Goal: Information Seeking & Learning: Learn about a topic

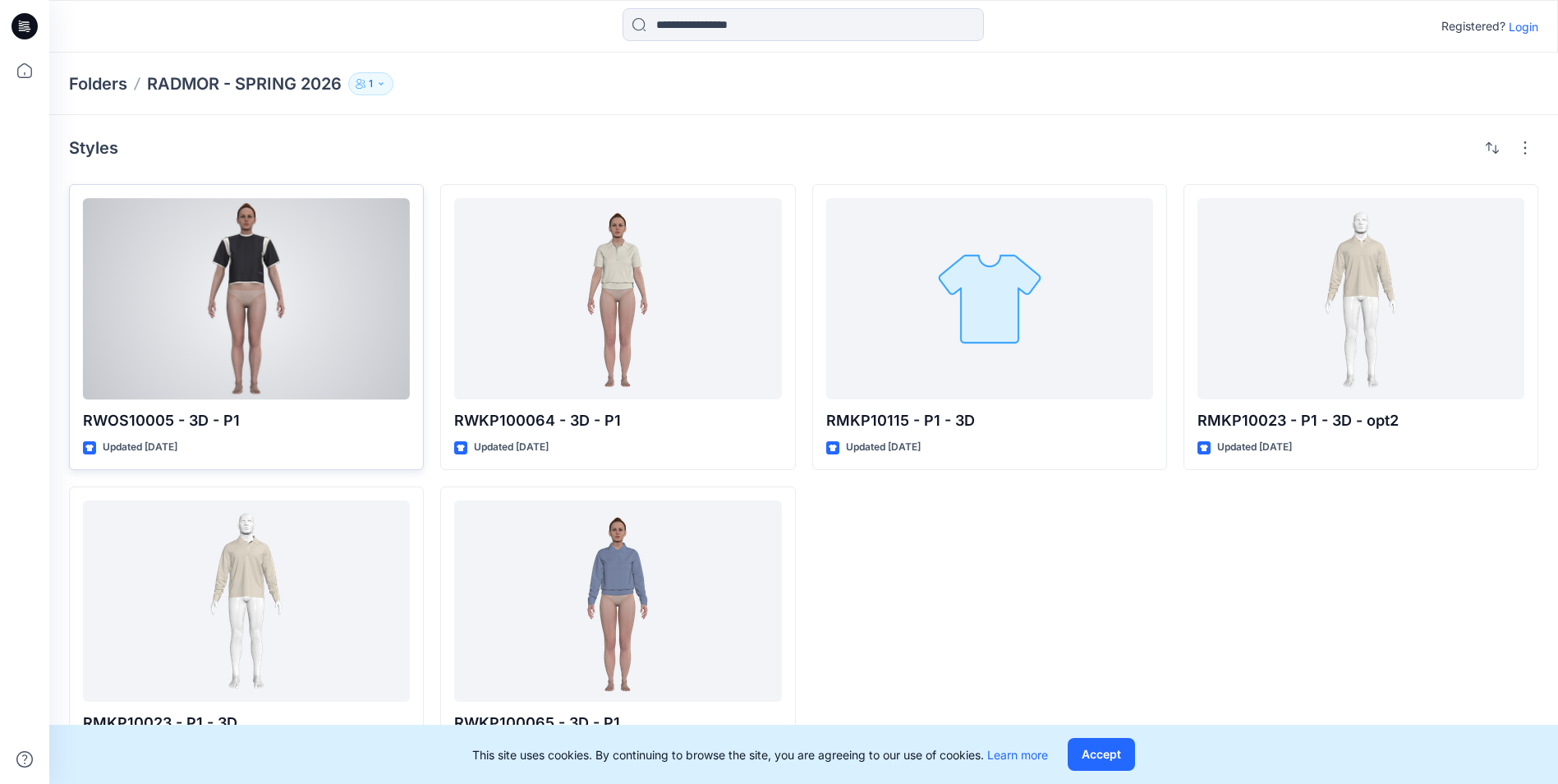
click at [299, 304] on div at bounding box center [247, 299] width 327 height 201
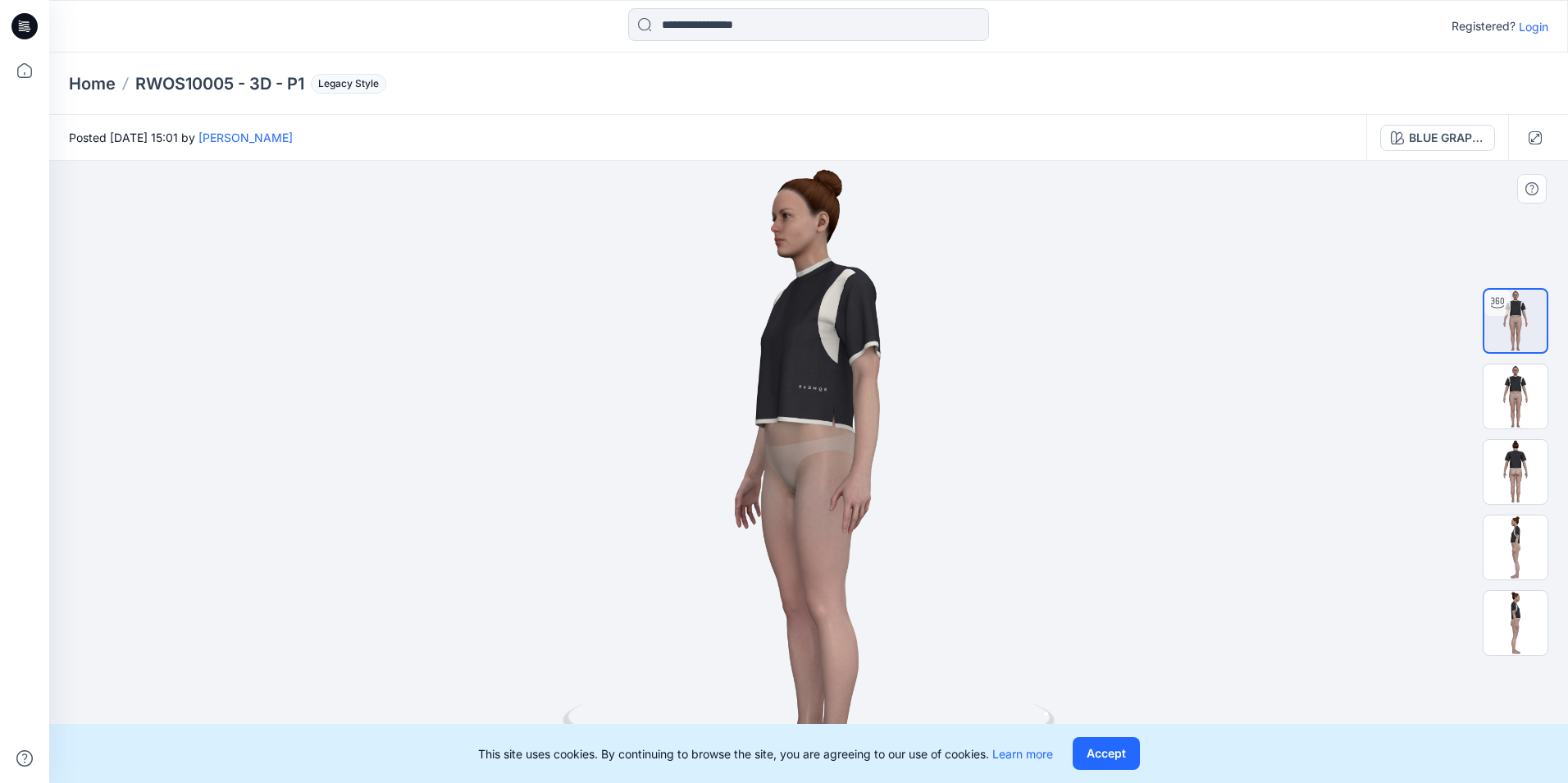
drag, startPoint x: 836, startPoint y: 352, endPoint x: 753, endPoint y: 378, distance: 87.0
click at [753, 378] on div at bounding box center [809, 471] width 1519 height 622
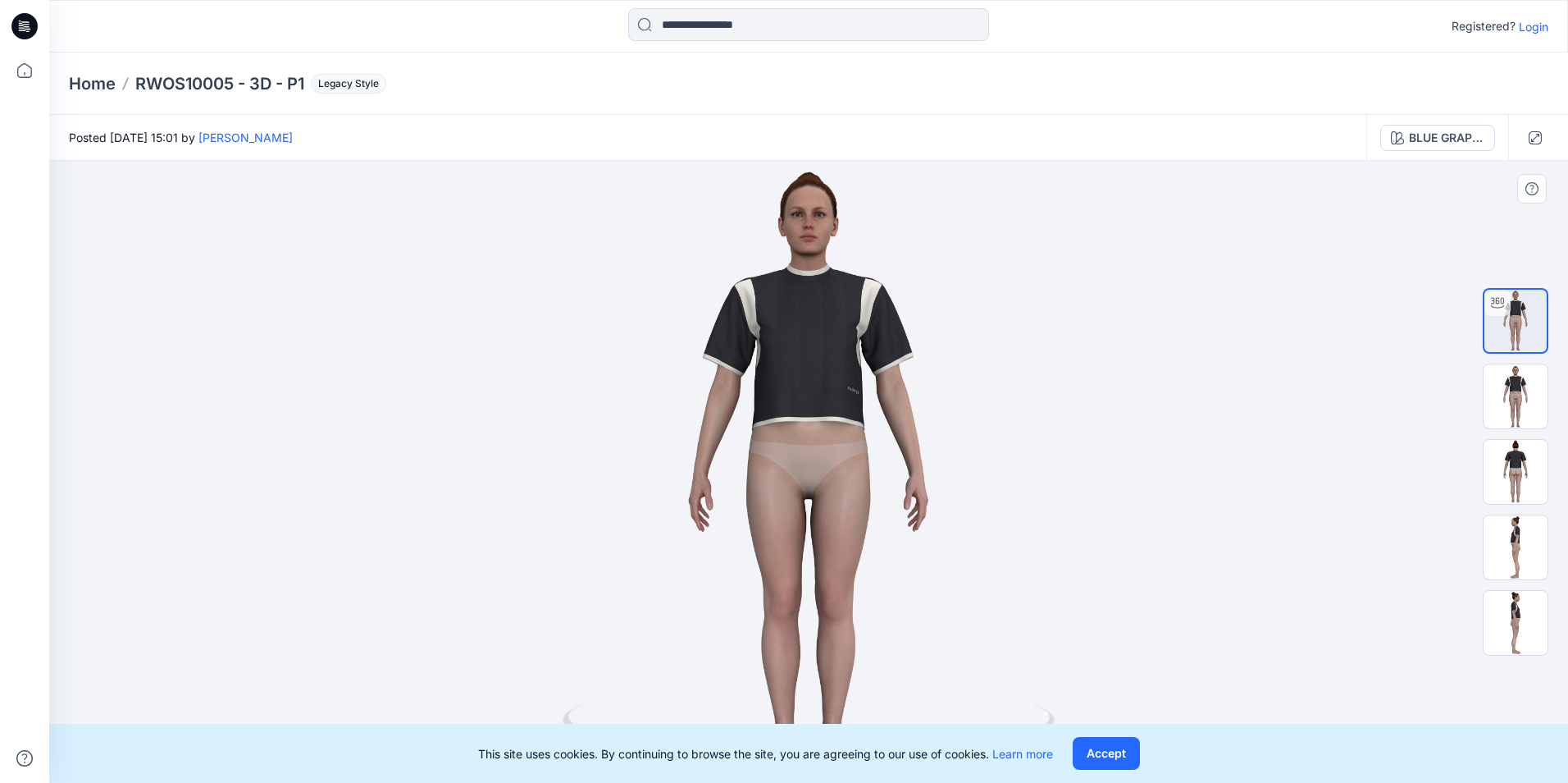
drag, startPoint x: 830, startPoint y: 311, endPoint x: 909, endPoint y: 325, distance: 80.2
click at [909, 325] on div at bounding box center [809, 471] width 1519 height 622
click at [1528, 413] on img at bounding box center [1515, 396] width 64 height 64
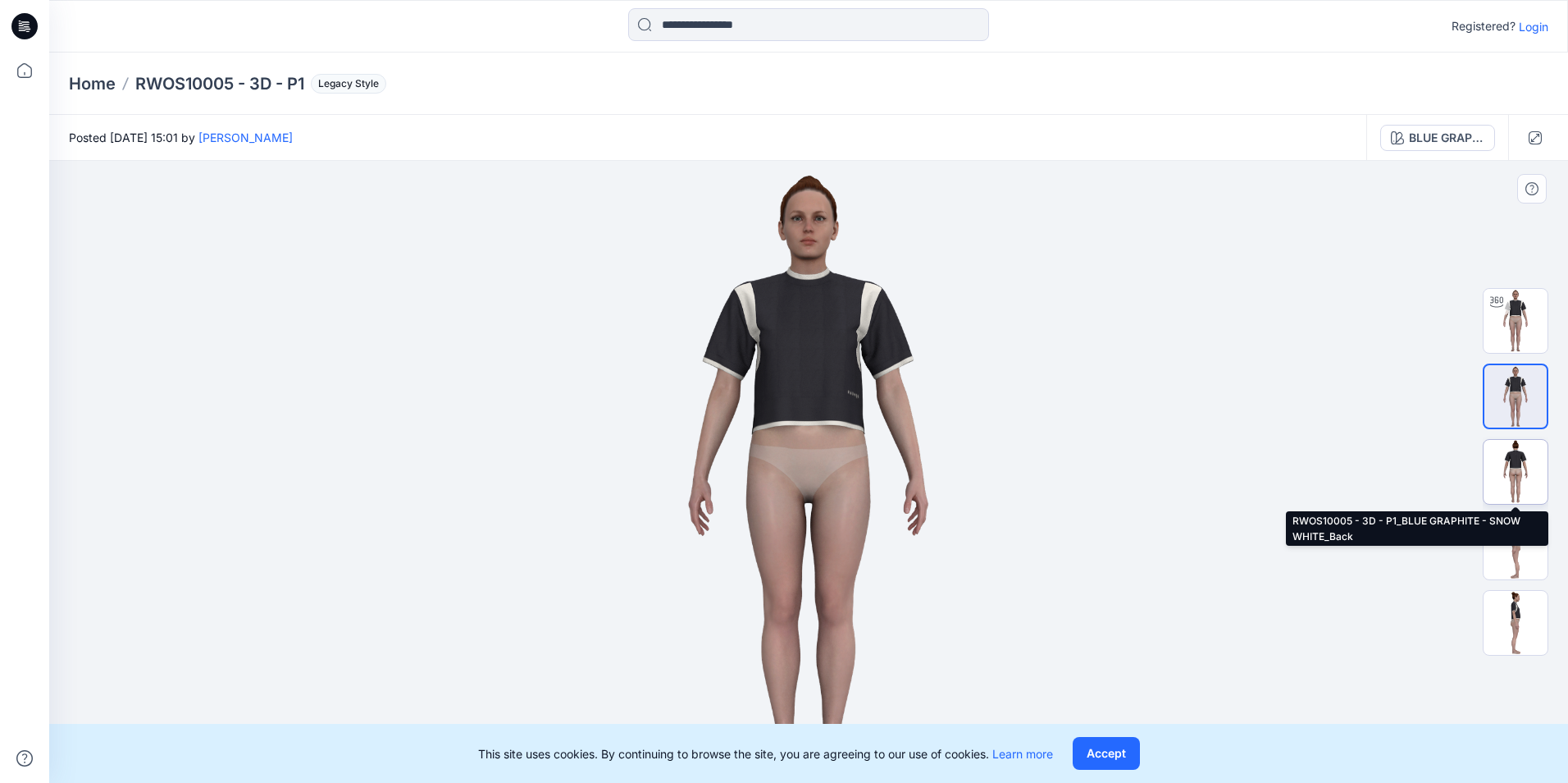
click at [1529, 462] on img at bounding box center [1515, 471] width 64 height 64
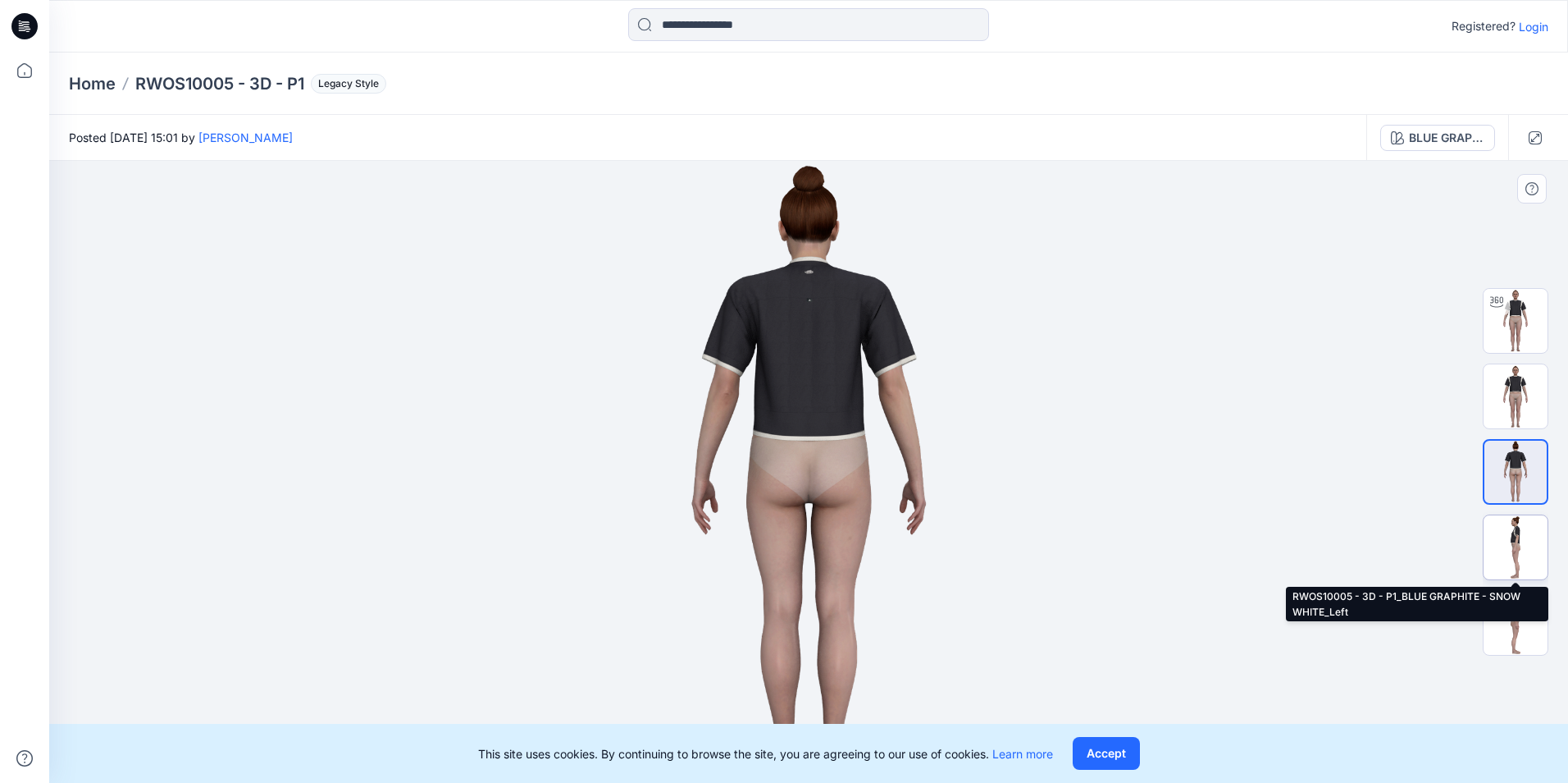
click at [1530, 533] on img at bounding box center [1515, 547] width 64 height 64
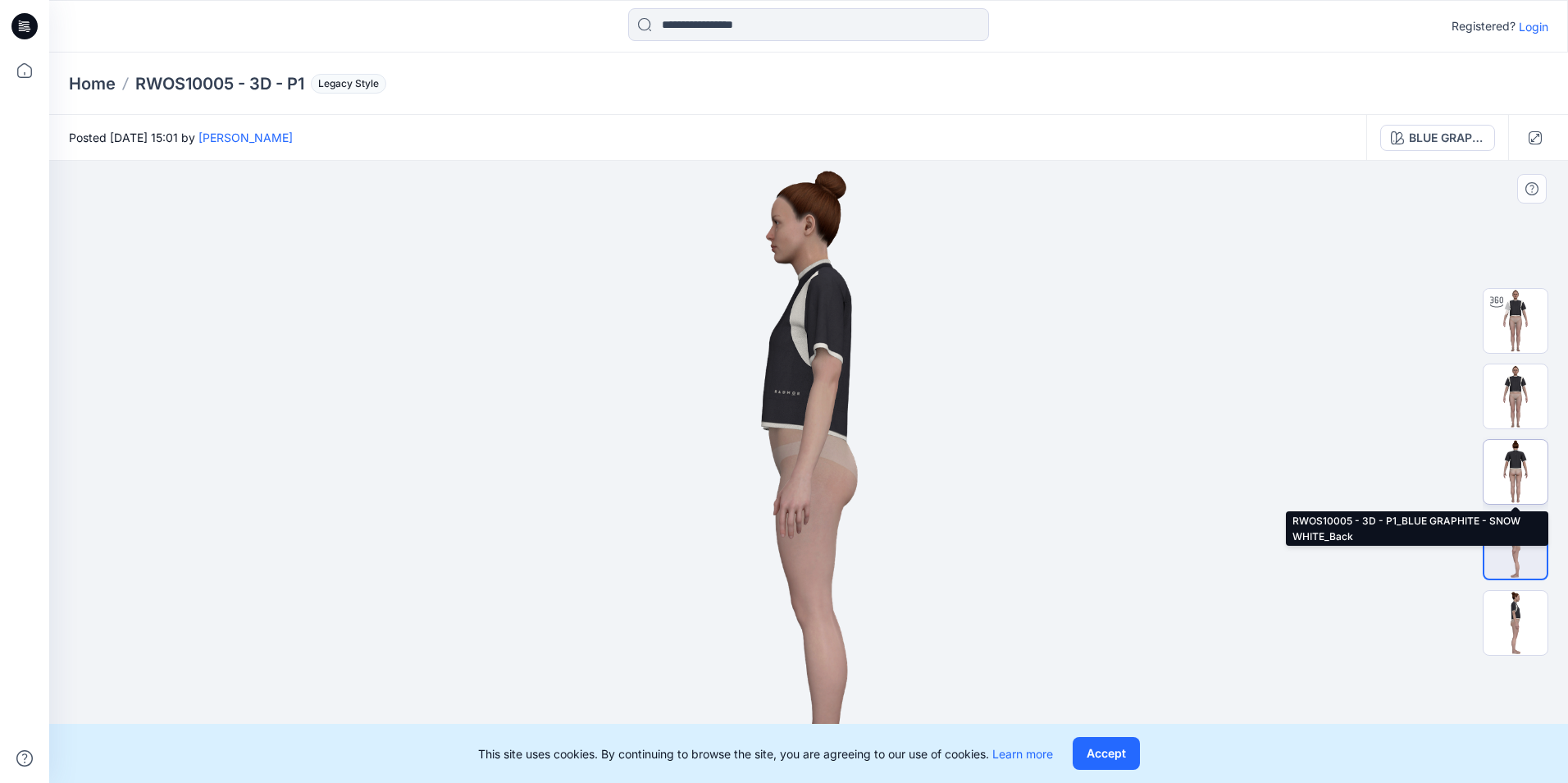
click at [1511, 447] on img at bounding box center [1515, 471] width 64 height 64
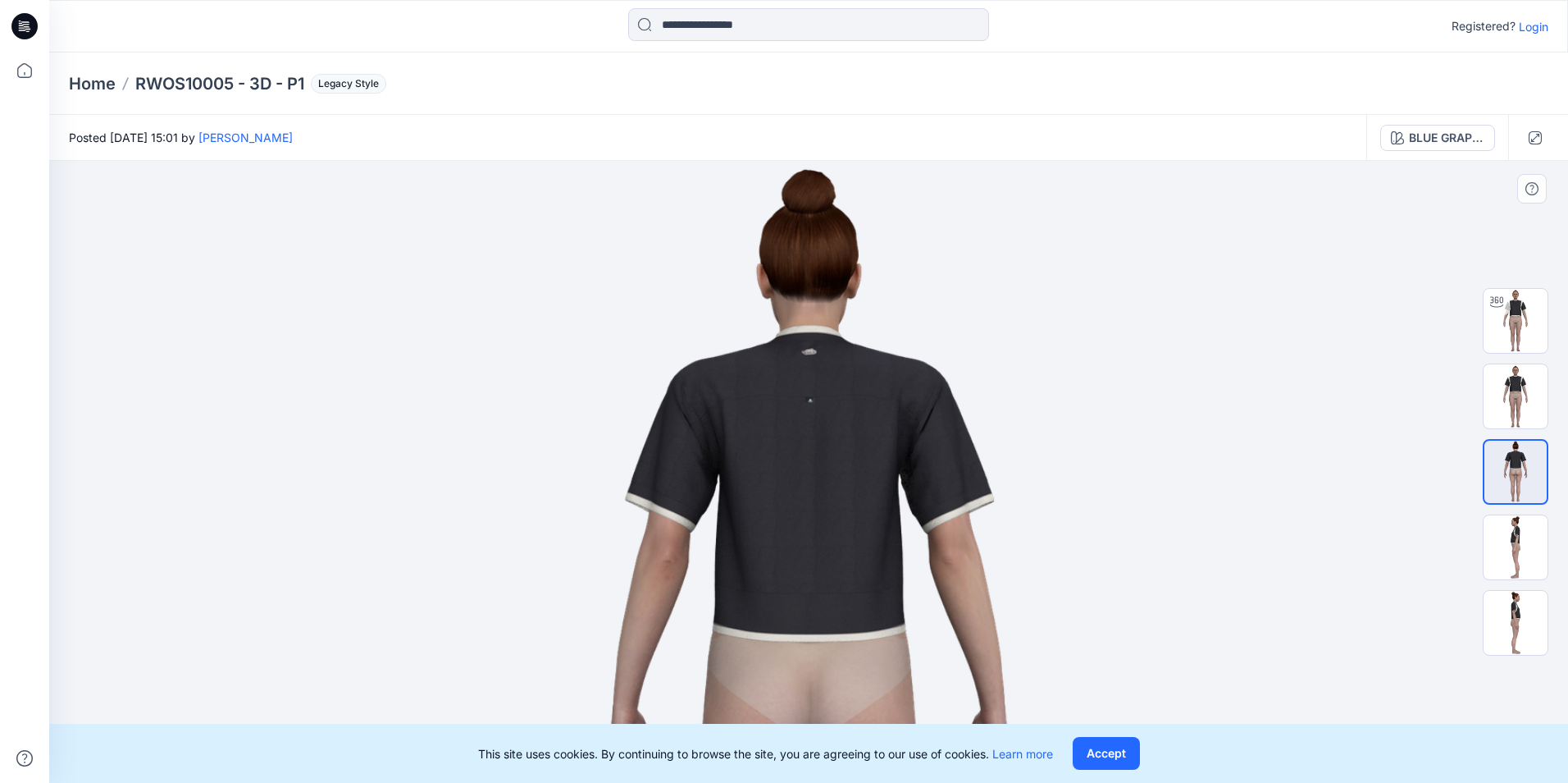
drag, startPoint x: 819, startPoint y: 210, endPoint x: 805, endPoint y: 505, distance: 295.3
click at [805, 505] on img at bounding box center [808, 695] width 1068 height 1069
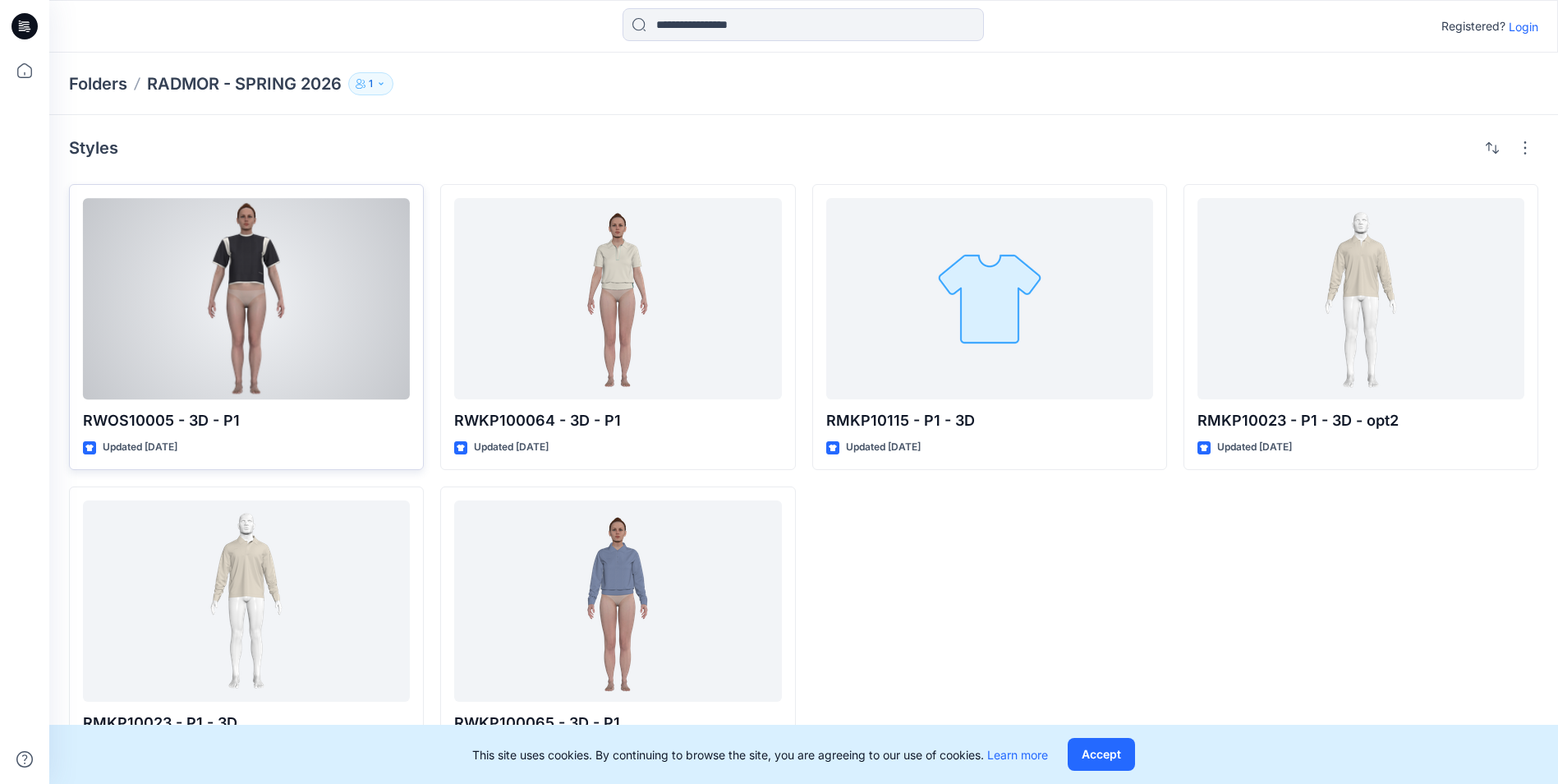
click at [299, 348] on div at bounding box center [247, 299] width 327 height 201
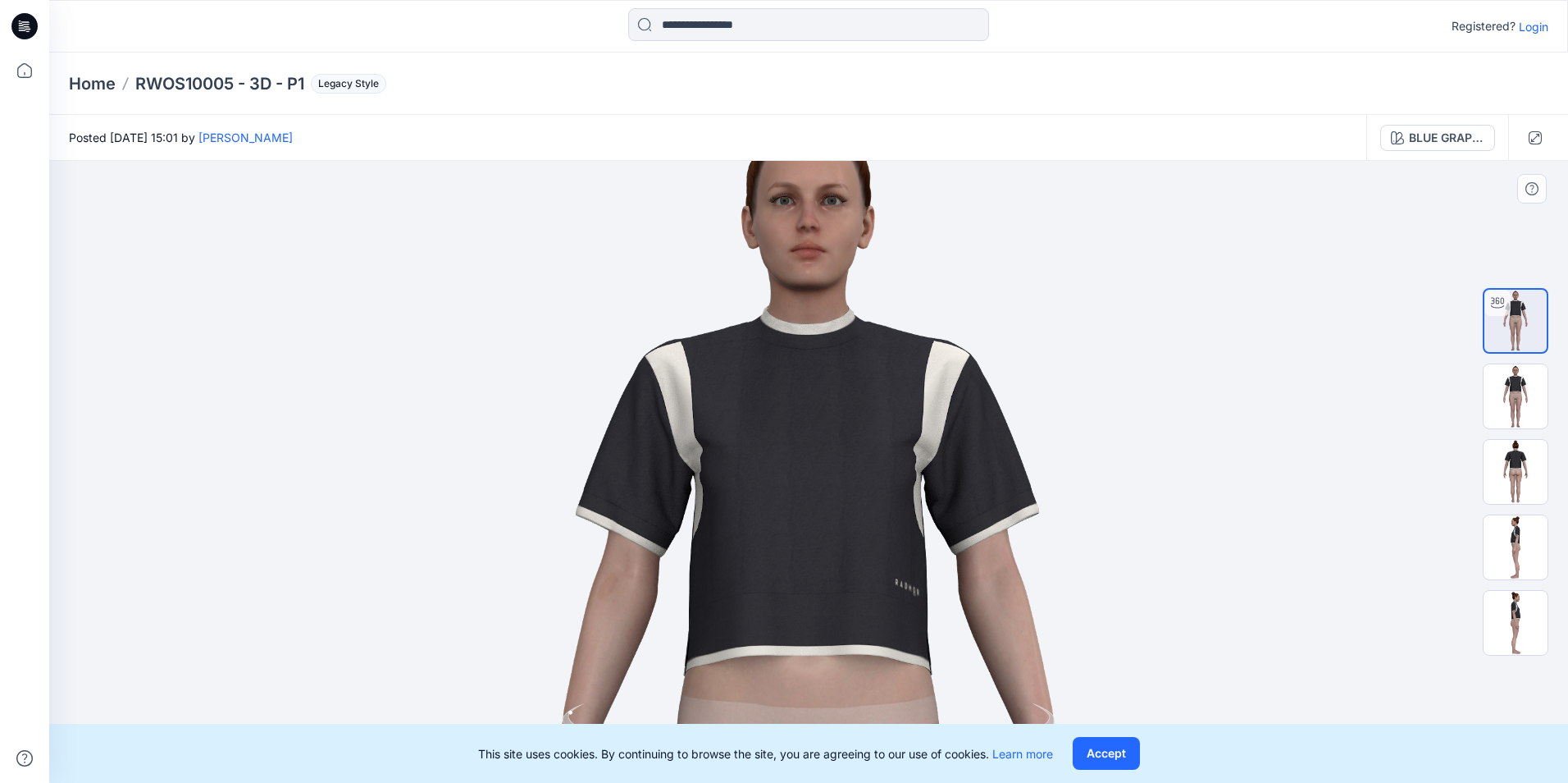
drag, startPoint x: 791, startPoint y: 257, endPoint x: 801, endPoint y: 560, distance: 303.2
click at [801, 560] on img at bounding box center [808, 765] width 1367 height 1368
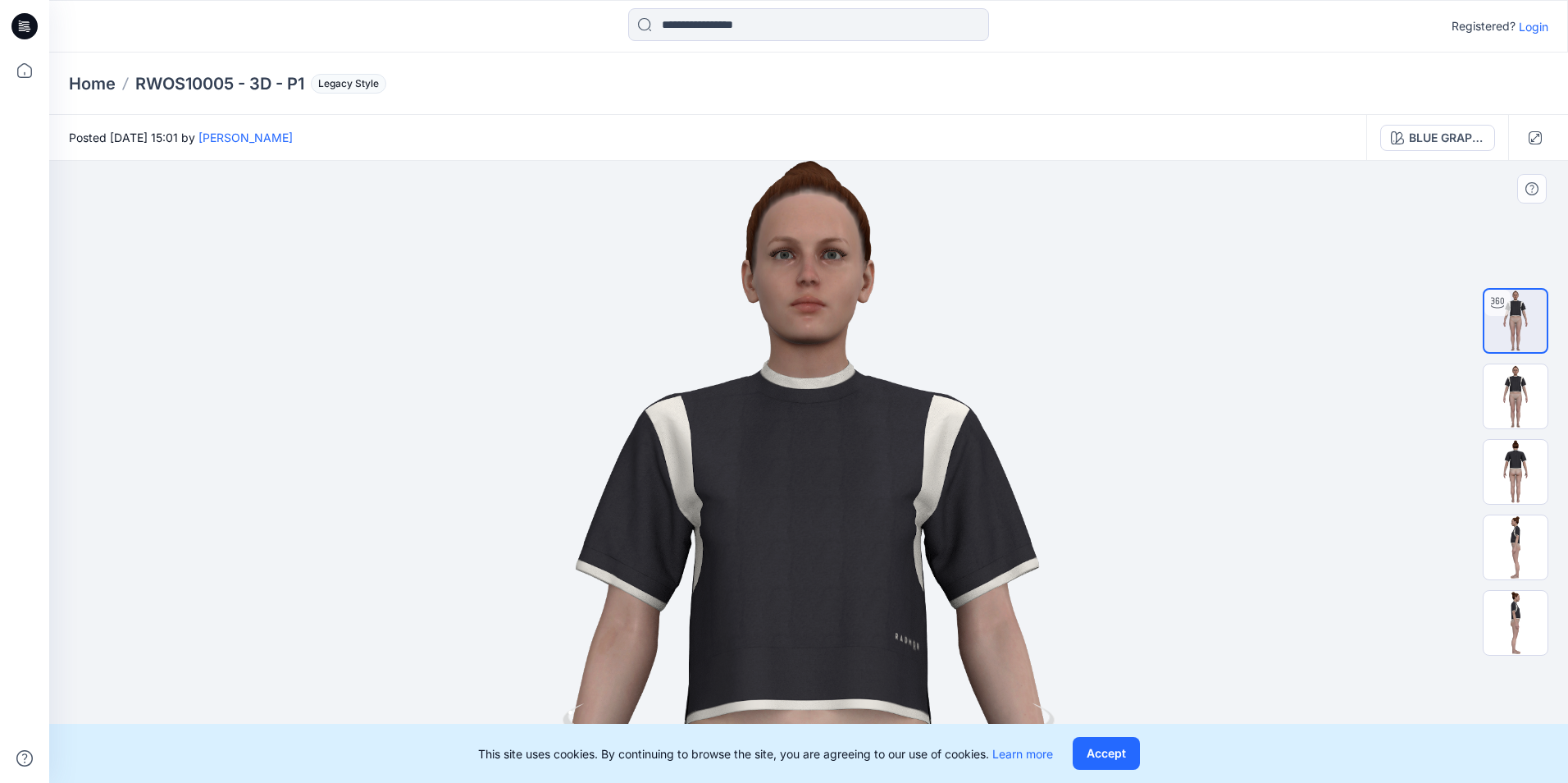
drag, startPoint x: 779, startPoint y: 429, endPoint x: 770, endPoint y: 479, distance: 50.8
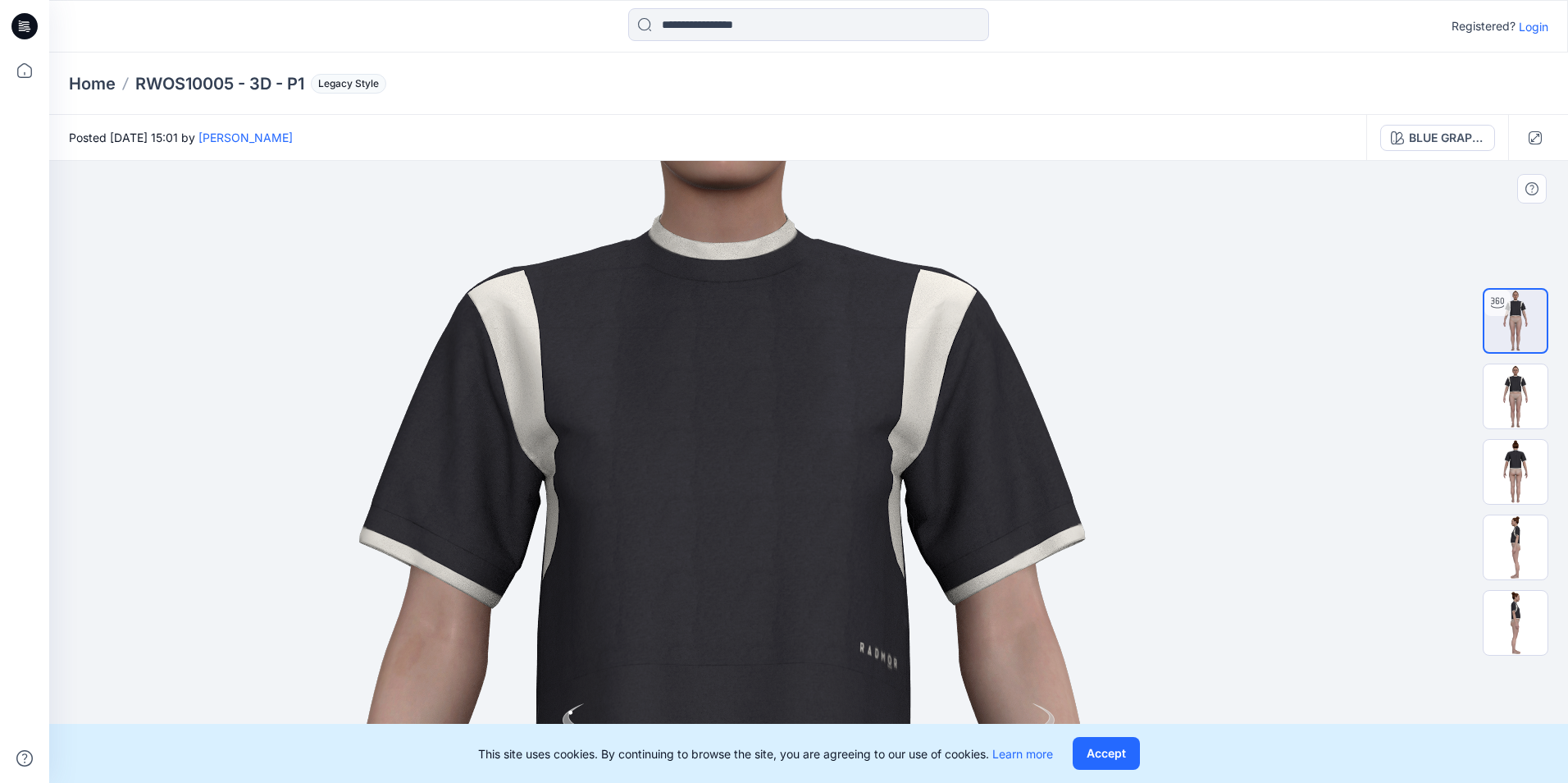
drag, startPoint x: 754, startPoint y: 614, endPoint x: 673, endPoint y: 373, distance: 254.2
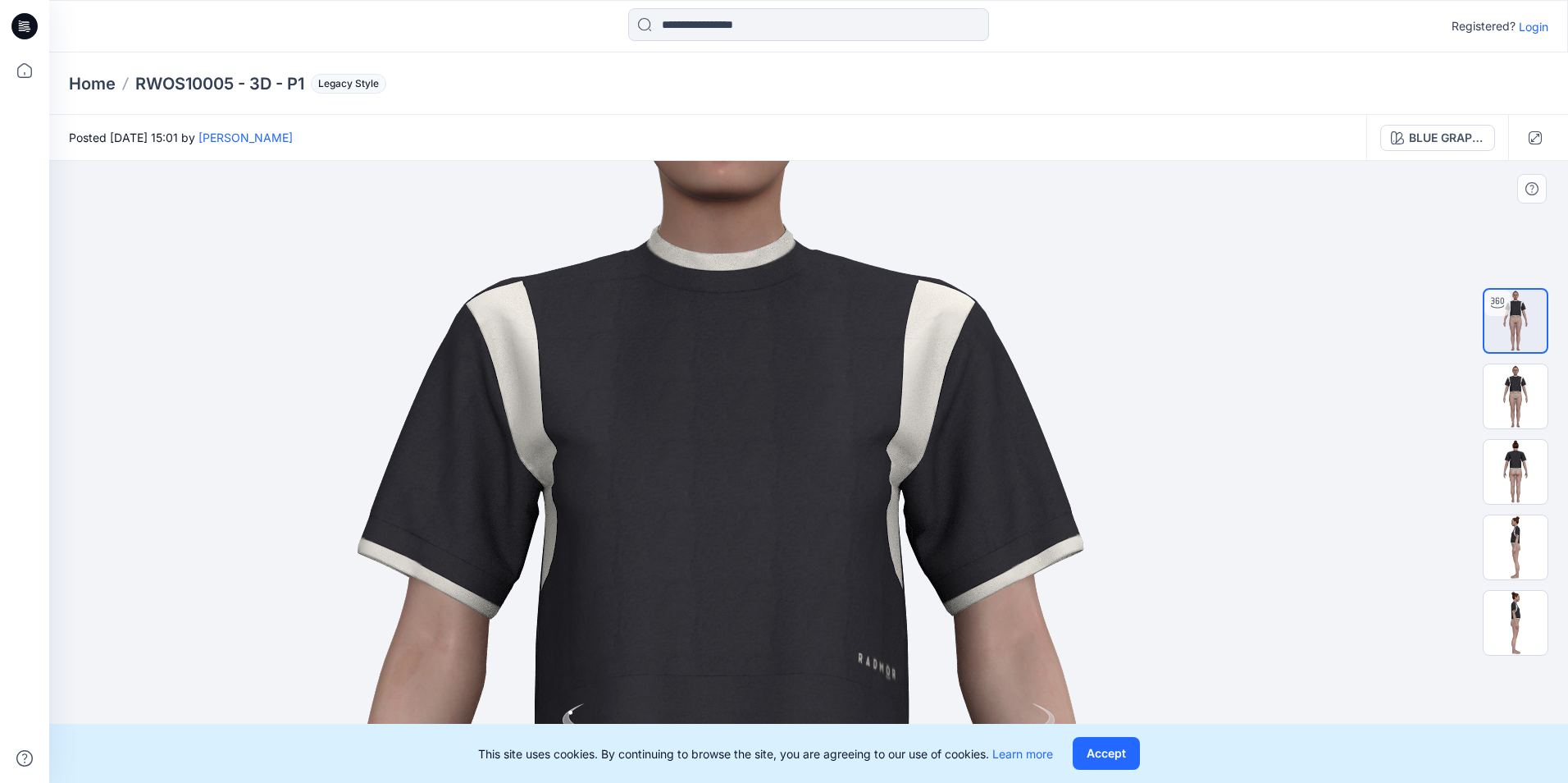
drag, startPoint x: 661, startPoint y: 337, endPoint x: 659, endPoint y: 347, distance: 10.2
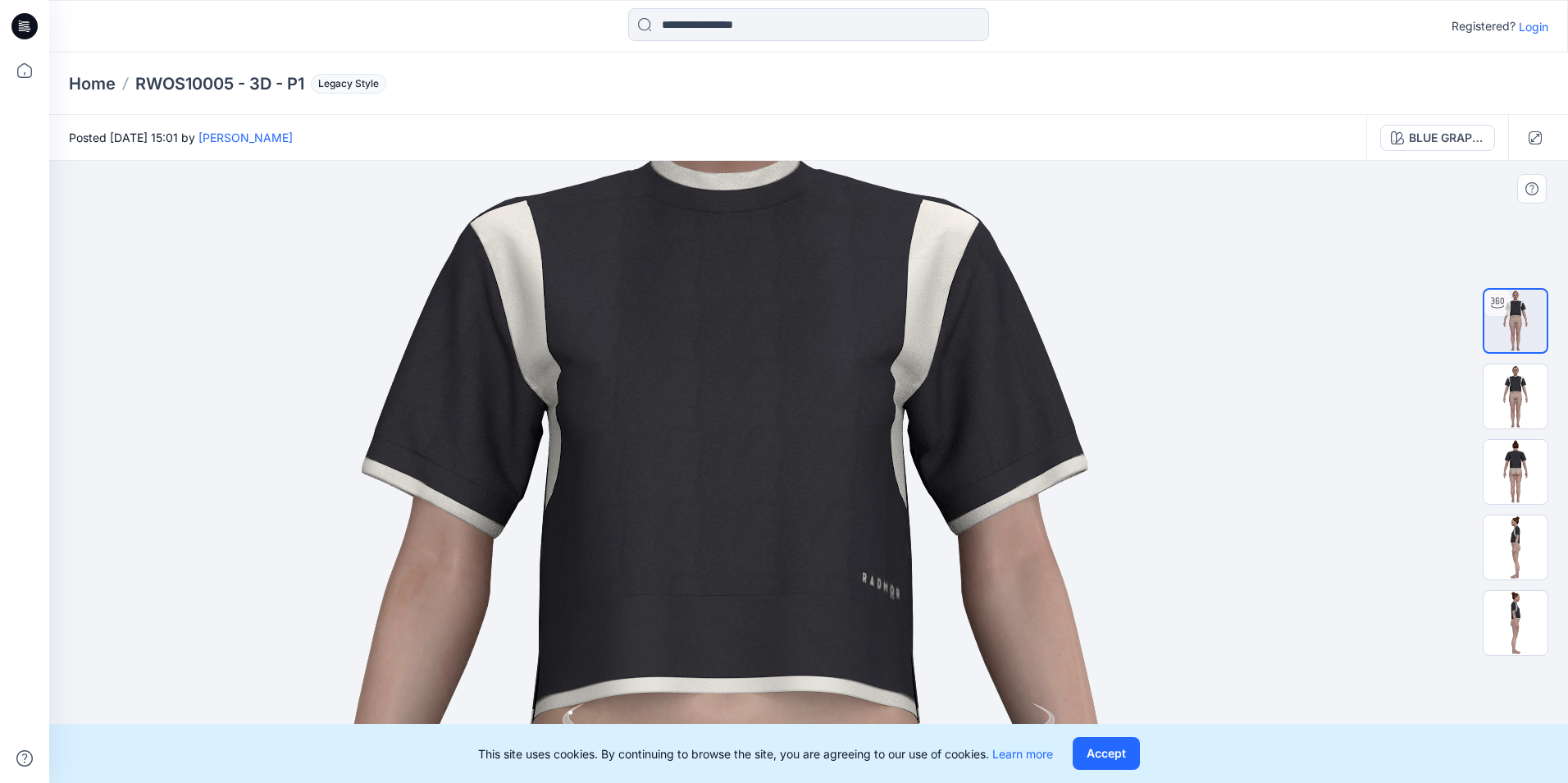
drag, startPoint x: 737, startPoint y: 595, endPoint x: 741, endPoint y: 250, distance: 345.0
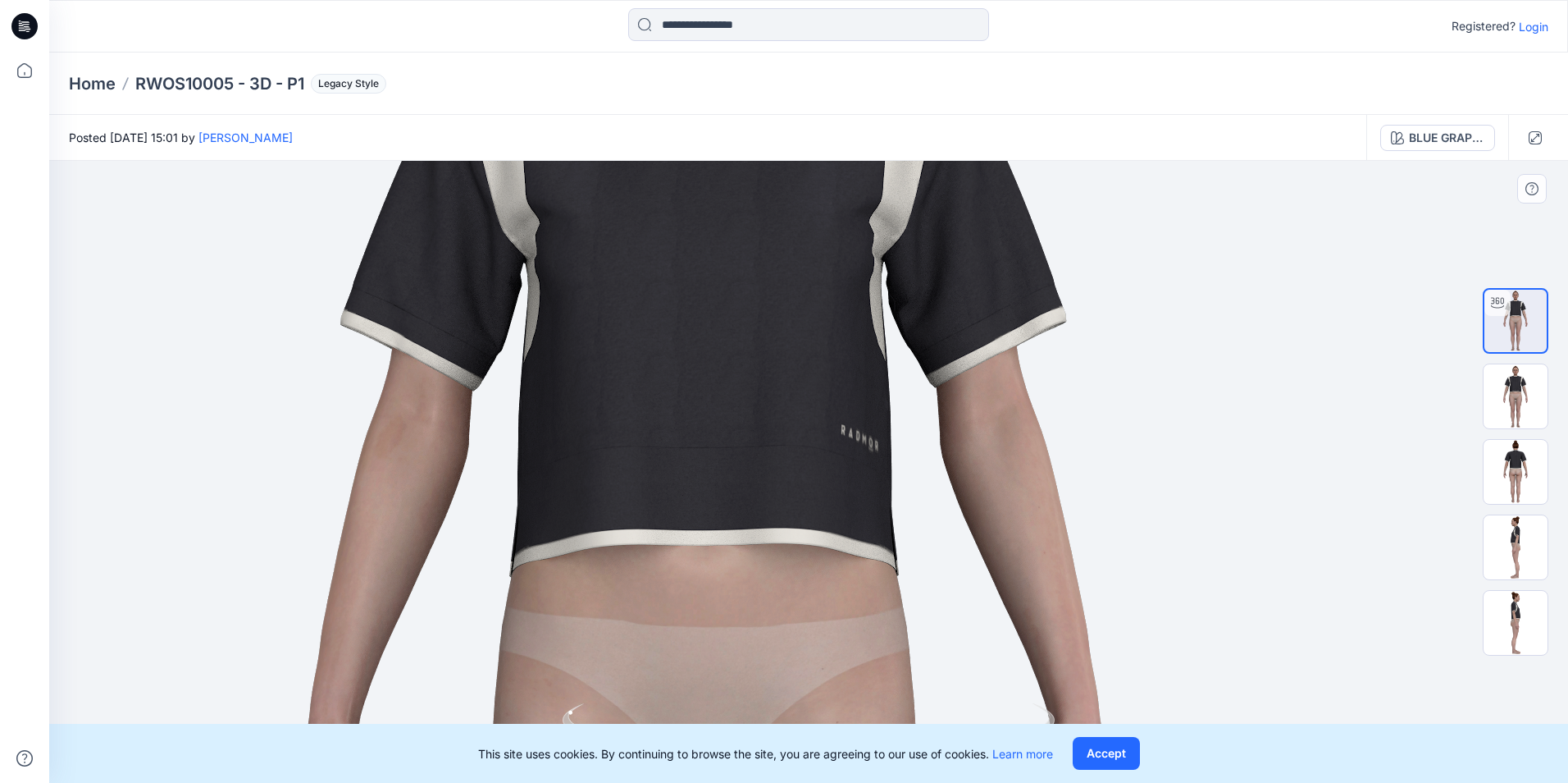
drag, startPoint x: 741, startPoint y: 250, endPoint x: 719, endPoint y: 367, distance: 119.1
click at [719, 367] on img at bounding box center [705, 719] width 2144 height 2145
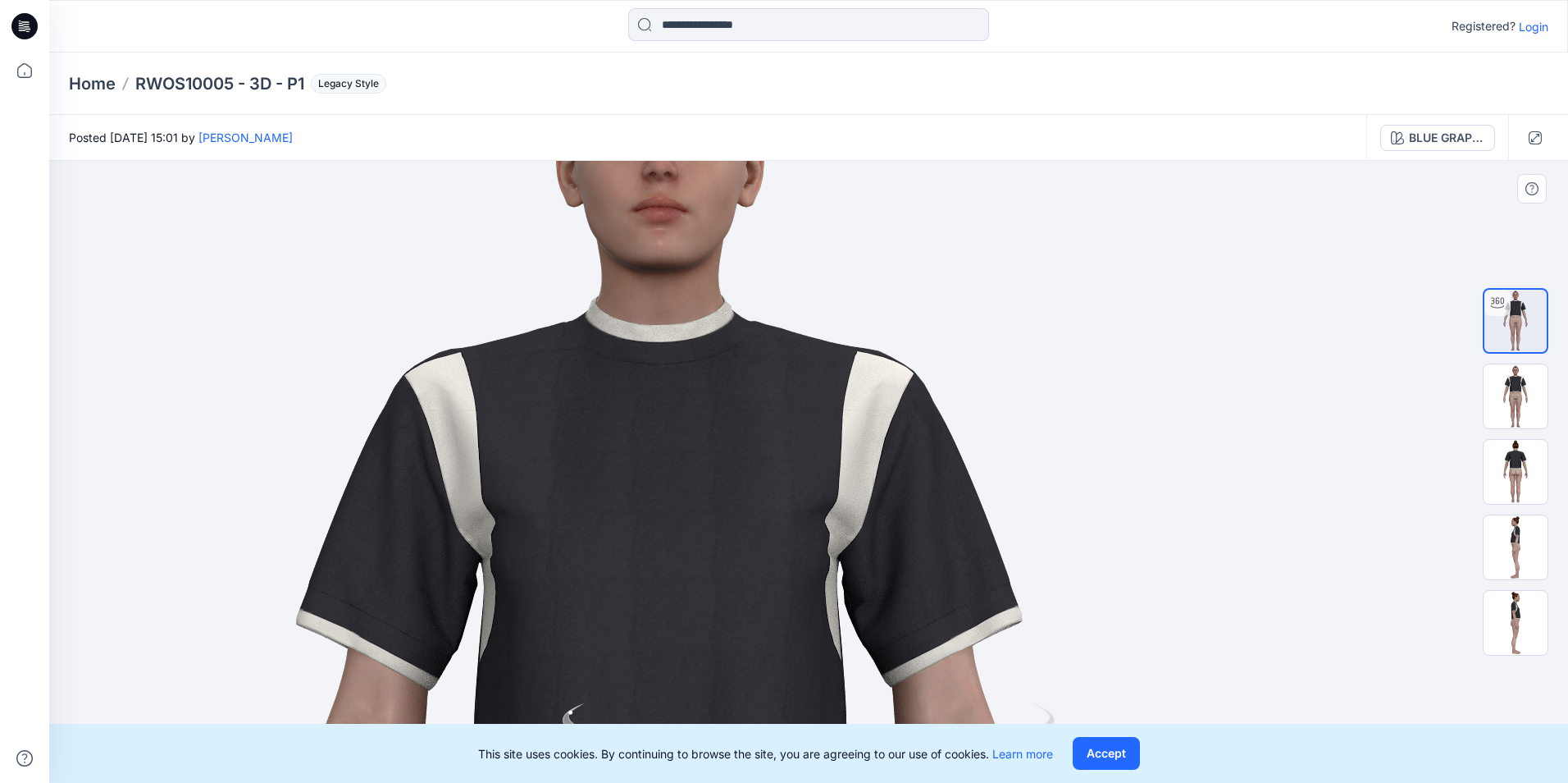
drag, startPoint x: 631, startPoint y: 535, endPoint x: 627, endPoint y: 551, distance: 16.5
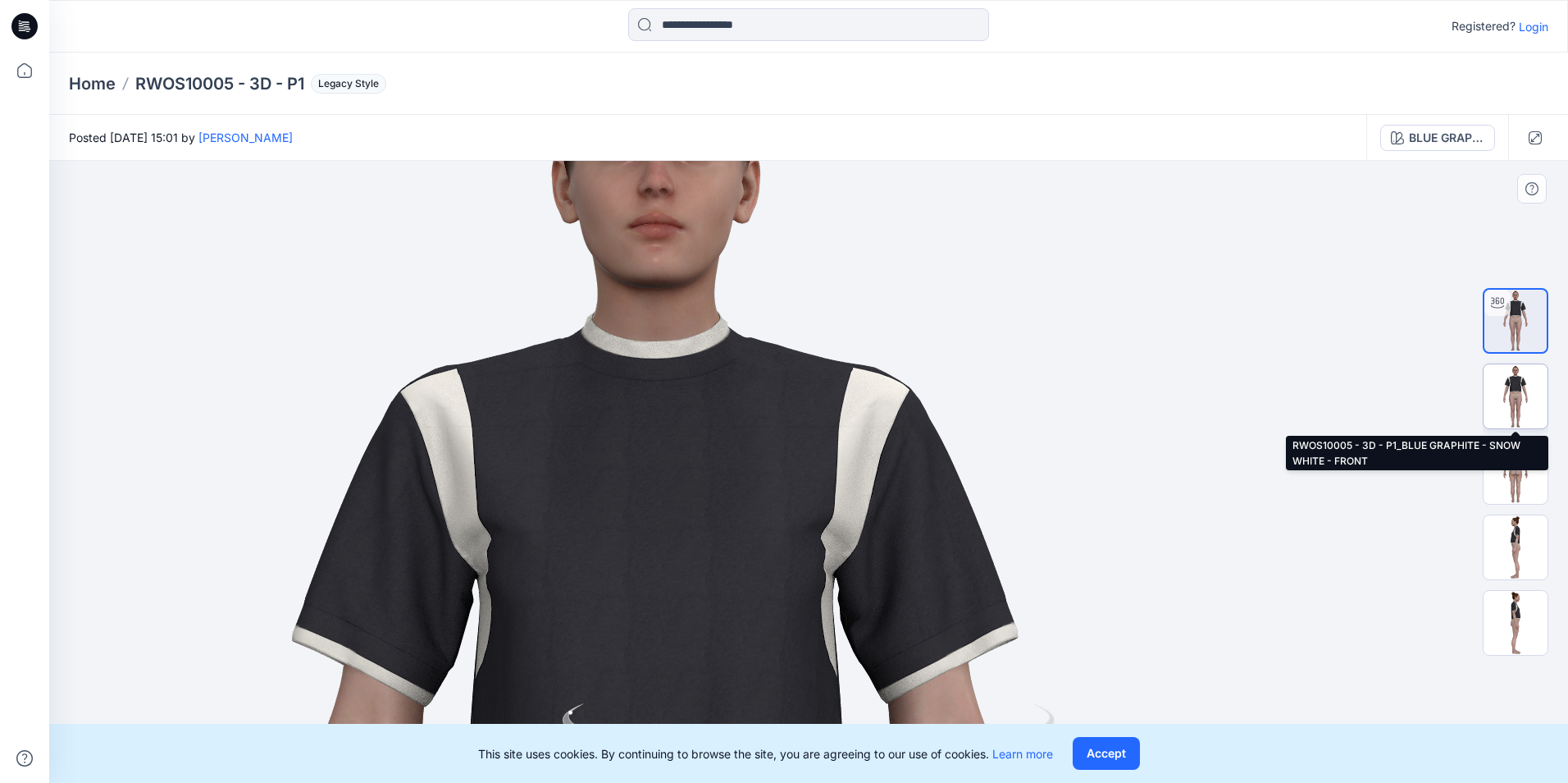
click at [1520, 394] on img at bounding box center [1515, 396] width 64 height 64
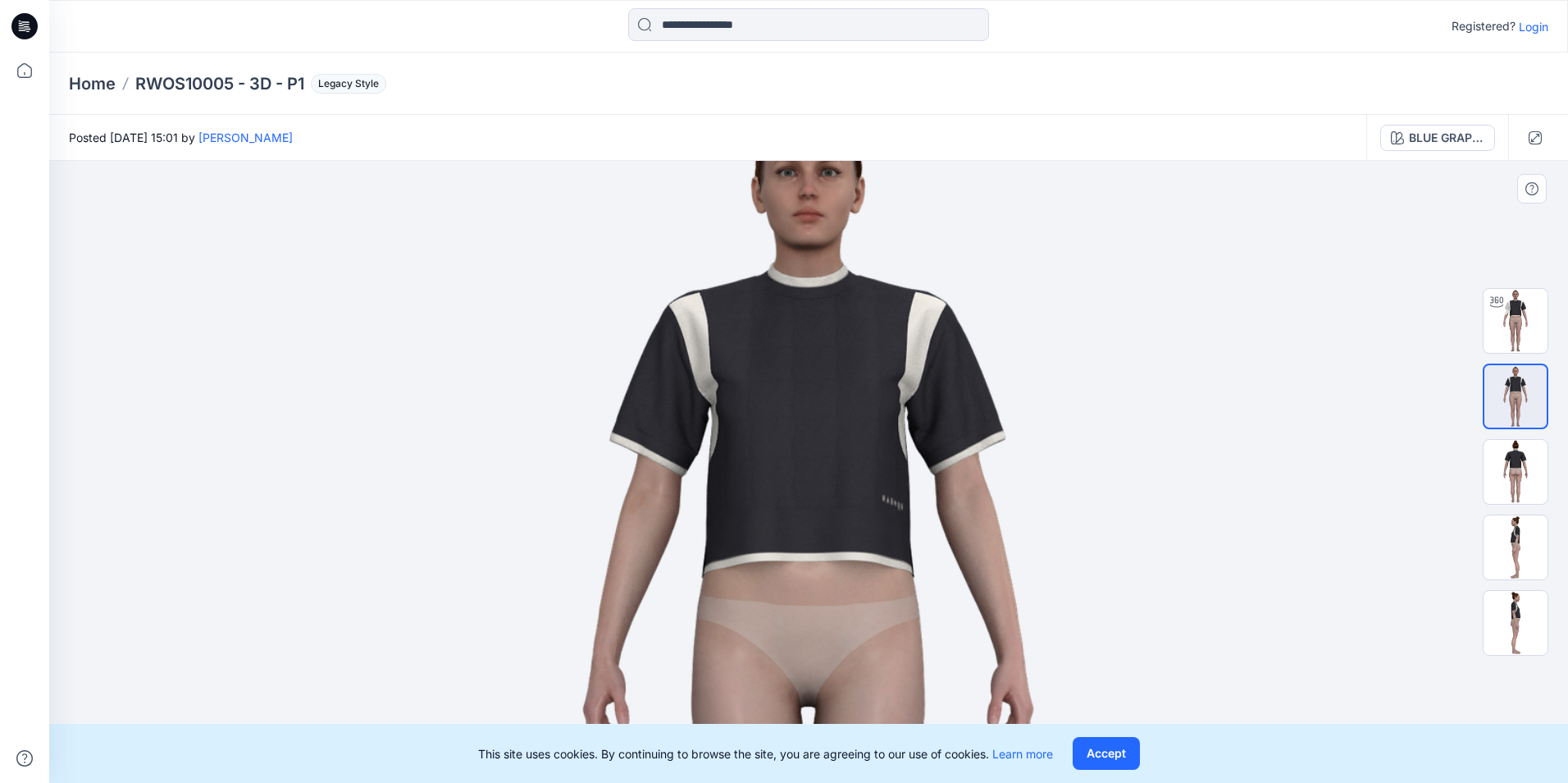
drag, startPoint x: 834, startPoint y: 229, endPoint x: 738, endPoint y: 657, distance: 438.6
click at [738, 657] on img at bounding box center [808, 647] width 1168 height 1168
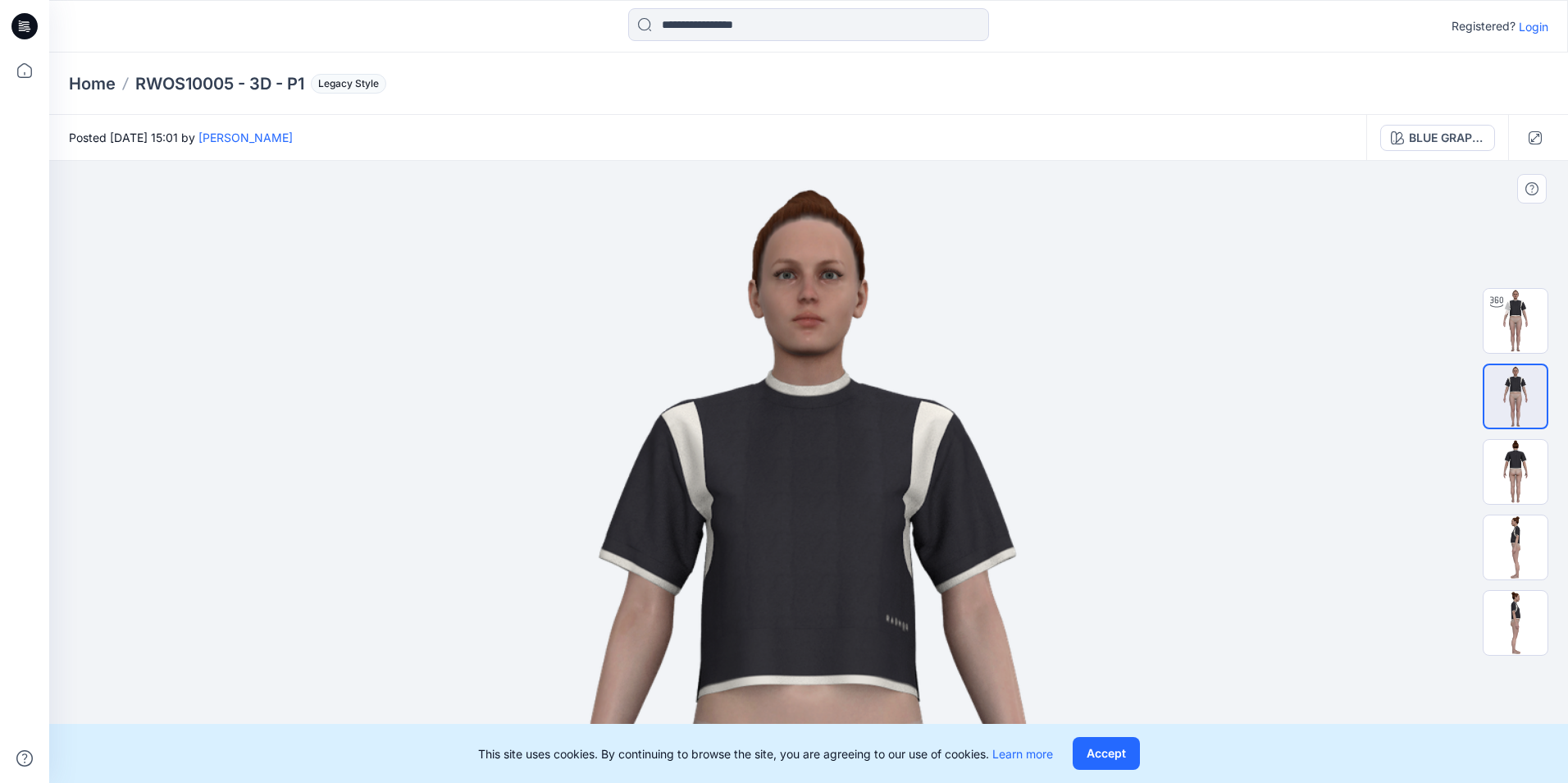
drag, startPoint x: 929, startPoint y: 466, endPoint x: 754, endPoint y: 482, distance: 175.7
click at [754, 482] on img at bounding box center [808, 775] width 1230 height 1230
